Goal: Navigation & Orientation: Find specific page/section

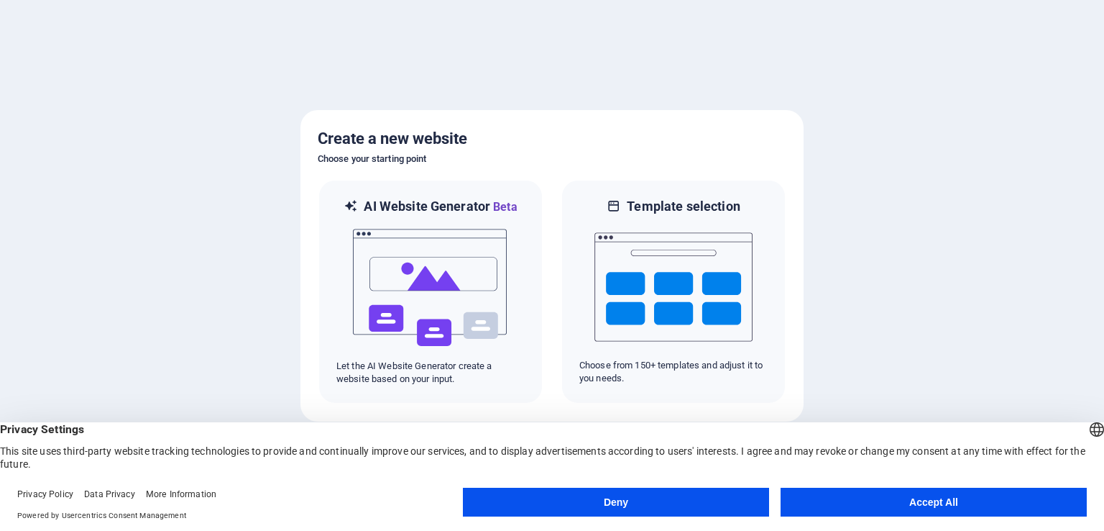
click at [963, 498] on button "Accept All" at bounding box center [934, 501] width 306 height 29
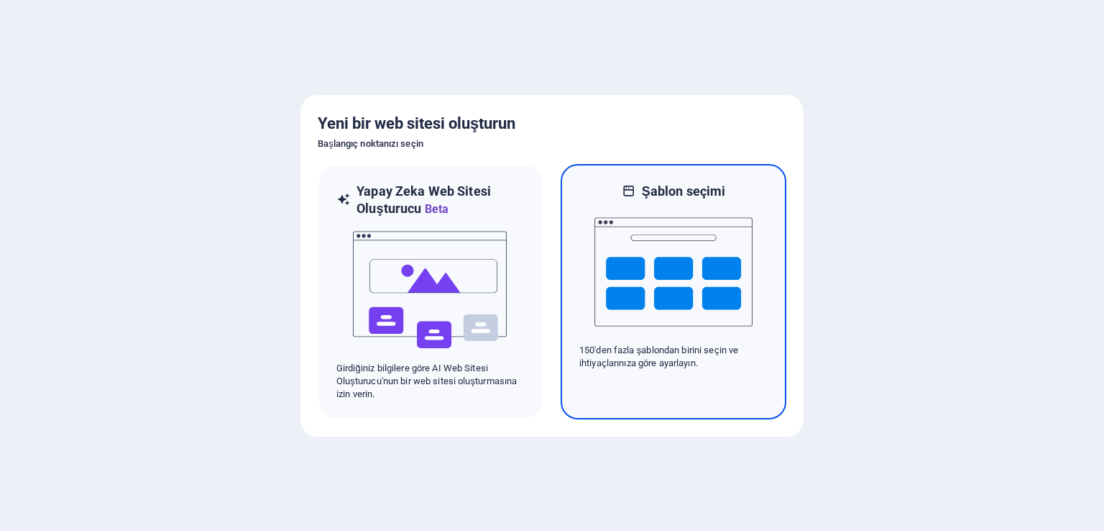
click at [644, 278] on img at bounding box center [674, 272] width 158 height 144
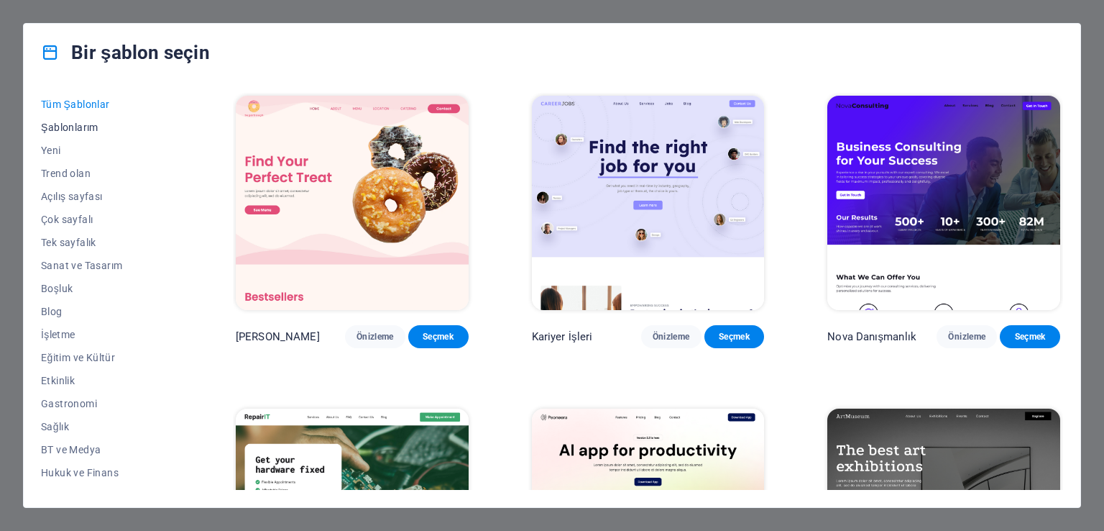
click at [90, 127] on font "Şablonlarım" at bounding box center [70, 128] width 58 height 12
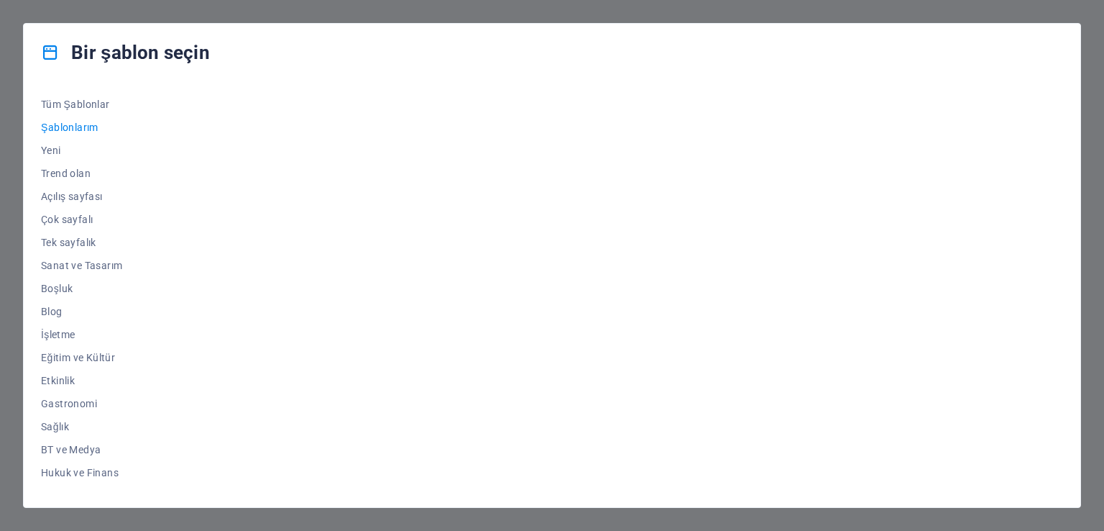
click at [0, 152] on div "Bir şablon seçin Tüm Şablonlar Şablonlarım Yeni Trend olan Açılış sayfası Çok s…" at bounding box center [552, 265] width 1104 height 531
click at [81, 100] on font "Tüm Şablonlar" at bounding box center [75, 105] width 69 height 12
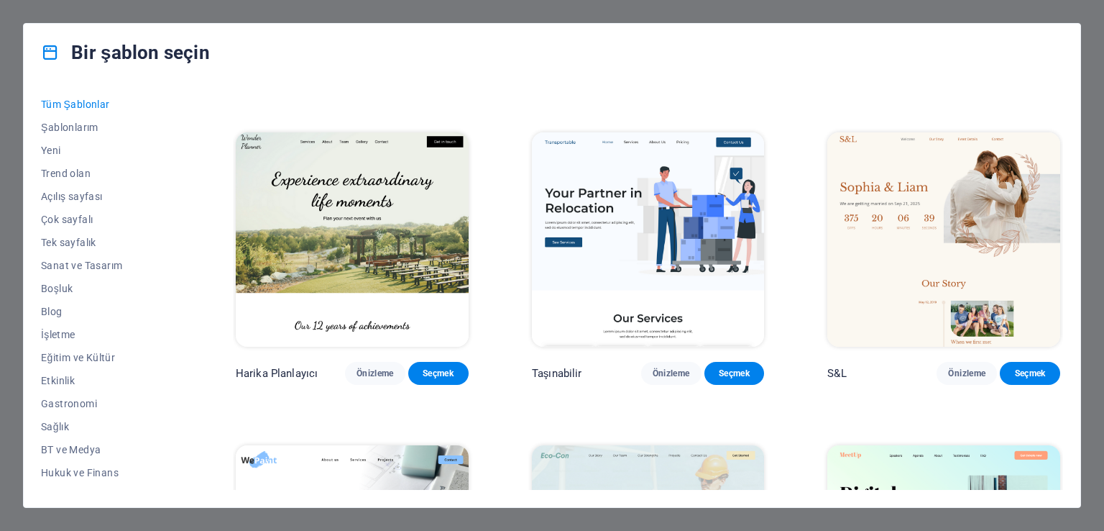
scroll to position [592, 0]
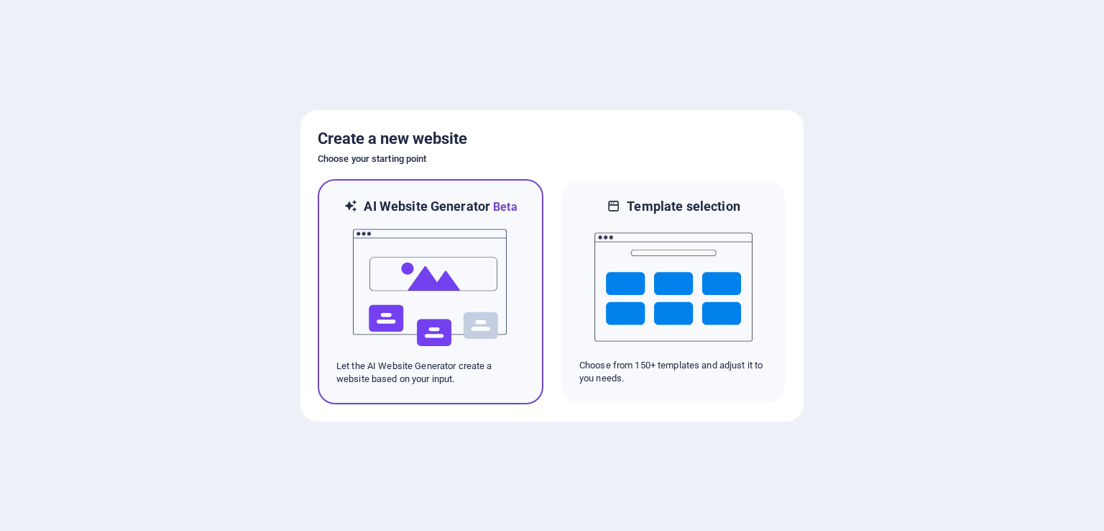
click at [457, 268] on img at bounding box center [431, 288] width 158 height 144
